Goal: Check status: Check status

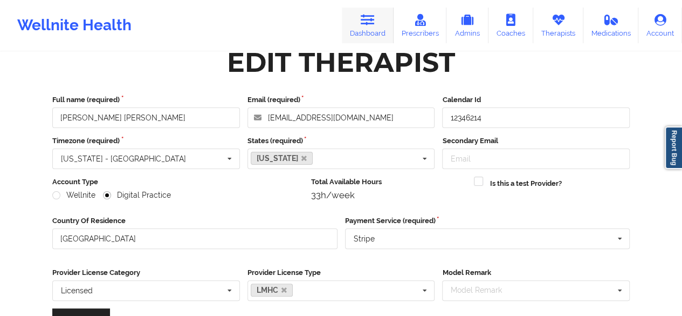
click at [376, 32] on link "Dashboard" at bounding box center [368, 26] width 52 height 36
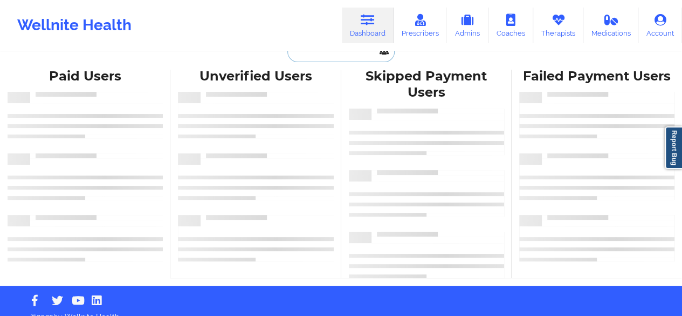
click at [332, 51] on input "text" at bounding box center [341, 52] width 107 height 21
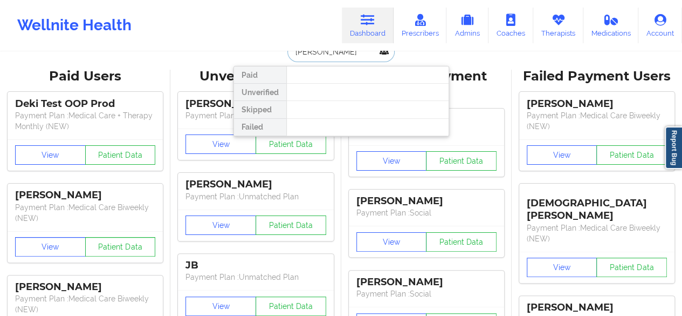
type input "[PERSON_NAME]"
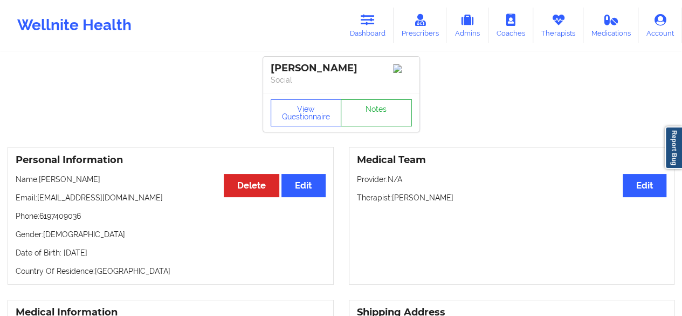
click at [387, 116] on link "Notes" at bounding box center [376, 112] width 71 height 27
click at [315, 113] on button "View Questionnaire" at bounding box center [306, 112] width 71 height 27
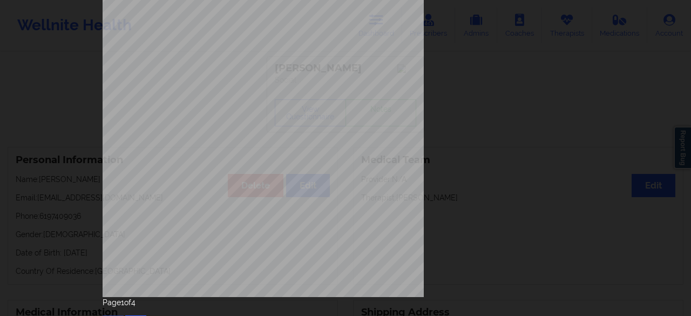
scroll to position [194, 0]
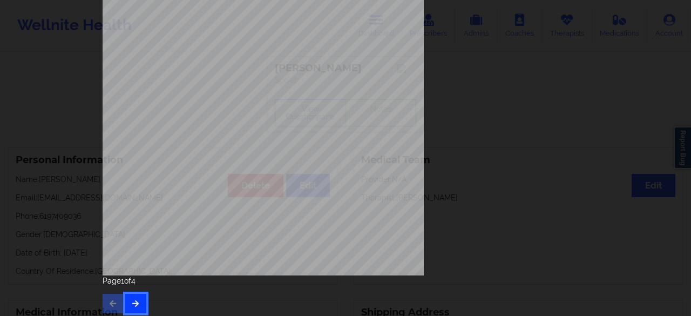
click at [127, 301] on button "button" at bounding box center [135, 303] width 21 height 19
click at [135, 308] on button "button" at bounding box center [135, 303] width 21 height 19
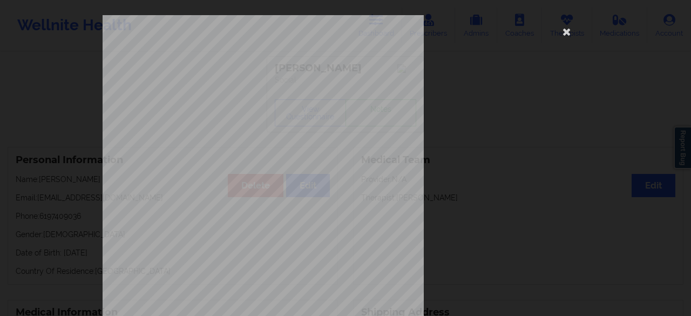
click at [227, 167] on span "Back cover of insurance image" at bounding box center [253, 169] width 78 height 6
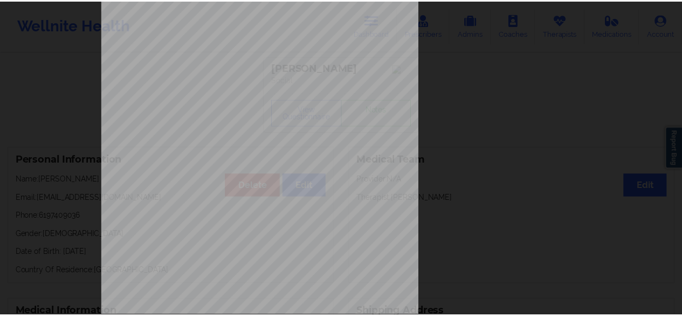
scroll to position [151, 0]
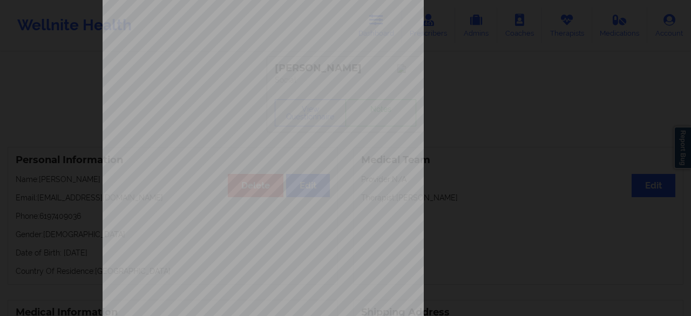
click at [534, 149] on div "Back cover of insurance image Insurance company type details by patient commerc…" at bounding box center [346, 91] width 486 height 454
click at [0, 67] on div "Back cover of insurance image Insurance company type details by patient commerc…" at bounding box center [345, 158] width 691 height 316
